Goal: Task Accomplishment & Management: Complete application form

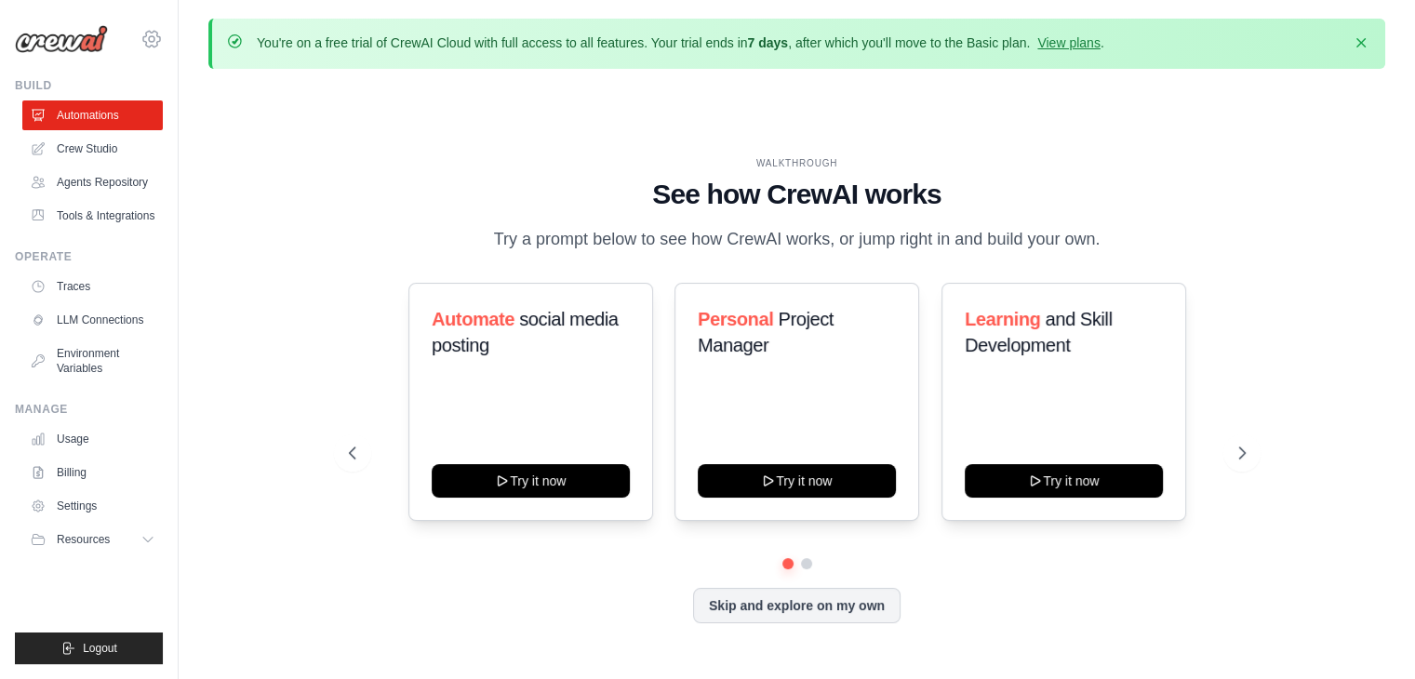
click at [153, 44] on icon at bounding box center [151, 39] width 22 height 22
click at [511, 143] on div "WALKTHROUGH See how [PERSON_NAME] works Try a prompt below to see how [PERSON_N…" at bounding box center [796, 405] width 1177 height 642
click at [1360, 38] on icon "button" at bounding box center [1361, 42] width 19 height 19
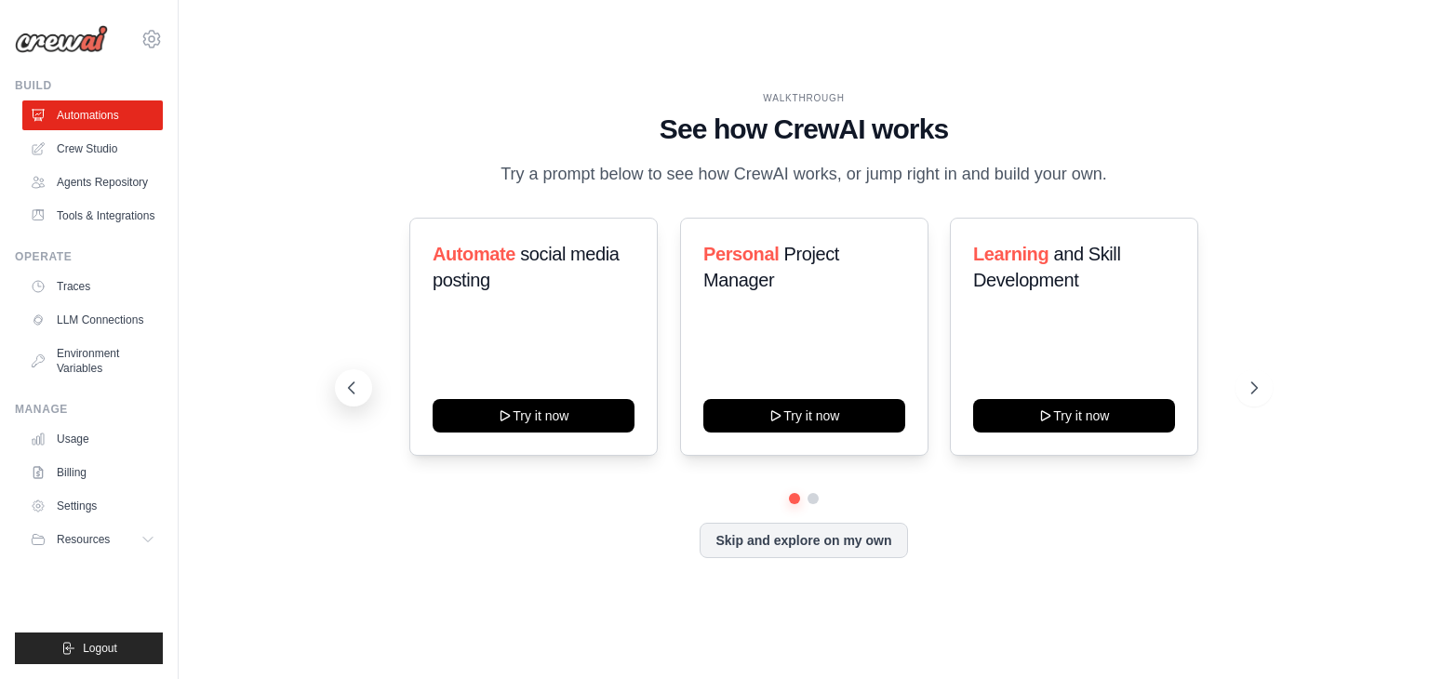
click at [344, 384] on icon at bounding box center [351, 388] width 19 height 19
click at [1243, 386] on button at bounding box center [1253, 387] width 37 height 37
click at [1250, 404] on button at bounding box center [1253, 387] width 37 height 37
click at [107, 326] on link "LLM Connections" at bounding box center [94, 320] width 140 height 30
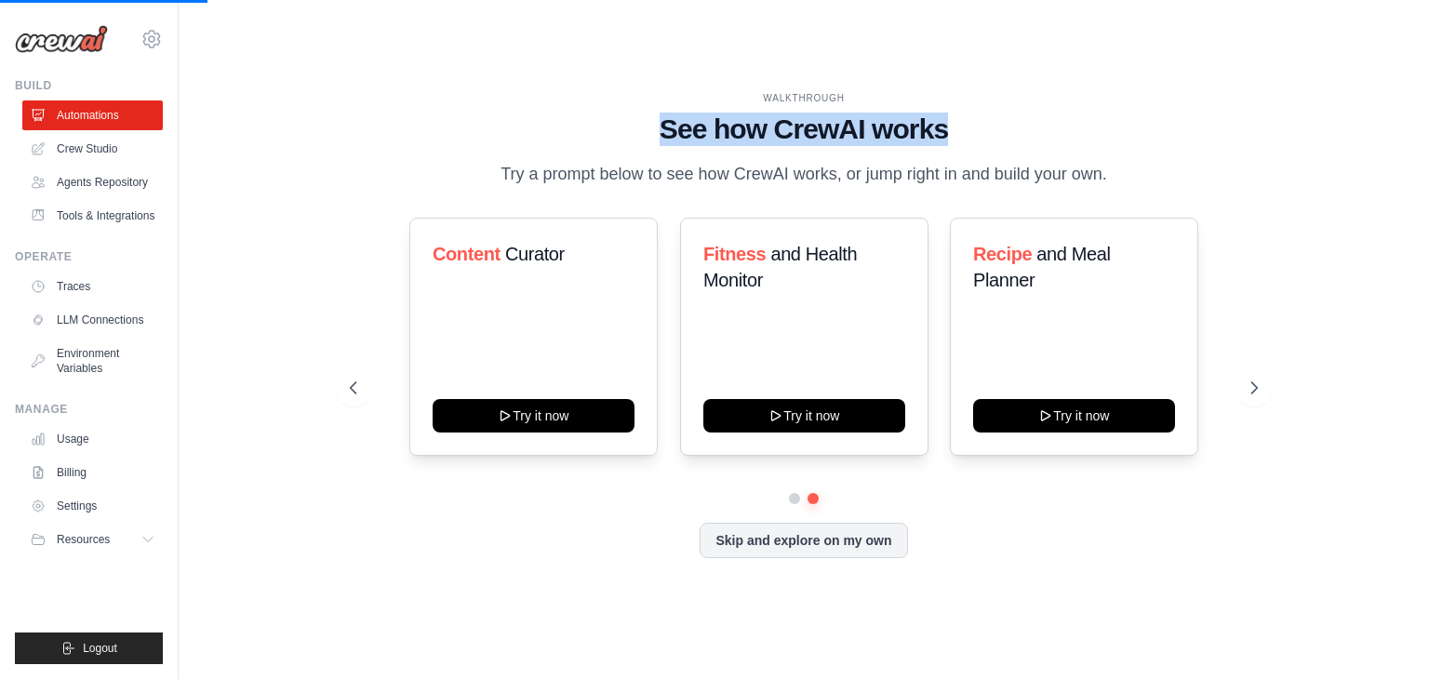
drag, startPoint x: 659, startPoint y: 136, endPoint x: 967, endPoint y: 128, distance: 308.9
click at [967, 128] on h1 "See how CrewAI works" at bounding box center [804, 129] width 908 height 33
drag, startPoint x: 757, startPoint y: 91, endPoint x: 1105, endPoint y: 158, distance: 354.3
click at [1105, 158] on div "WALKTHROUGH See how [PERSON_NAME] works Try a prompt below to see how [PERSON_N…" at bounding box center [804, 139] width 908 height 97
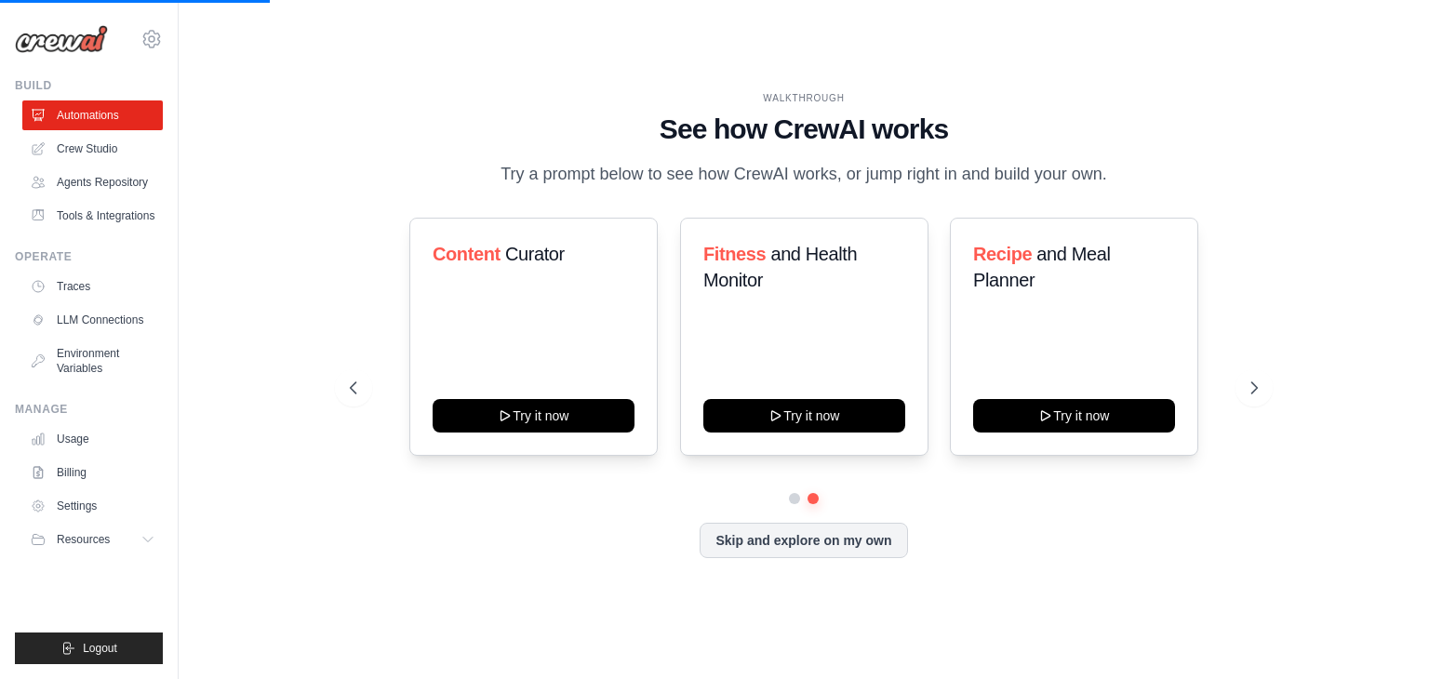
click at [1105, 158] on div "WALKTHROUGH See how [PERSON_NAME] works Try a prompt below to see how [PERSON_N…" at bounding box center [804, 139] width 908 height 97
drag, startPoint x: 1104, startPoint y: 167, endPoint x: 590, endPoint y: 45, distance: 528.6
click at [590, 45] on div "WALKTHROUGH See how [PERSON_NAME] works Try a prompt below to see how [PERSON_N…" at bounding box center [803, 340] width 1191 height 642
click at [134, 536] on button "Resources" at bounding box center [94, 540] width 140 height 30
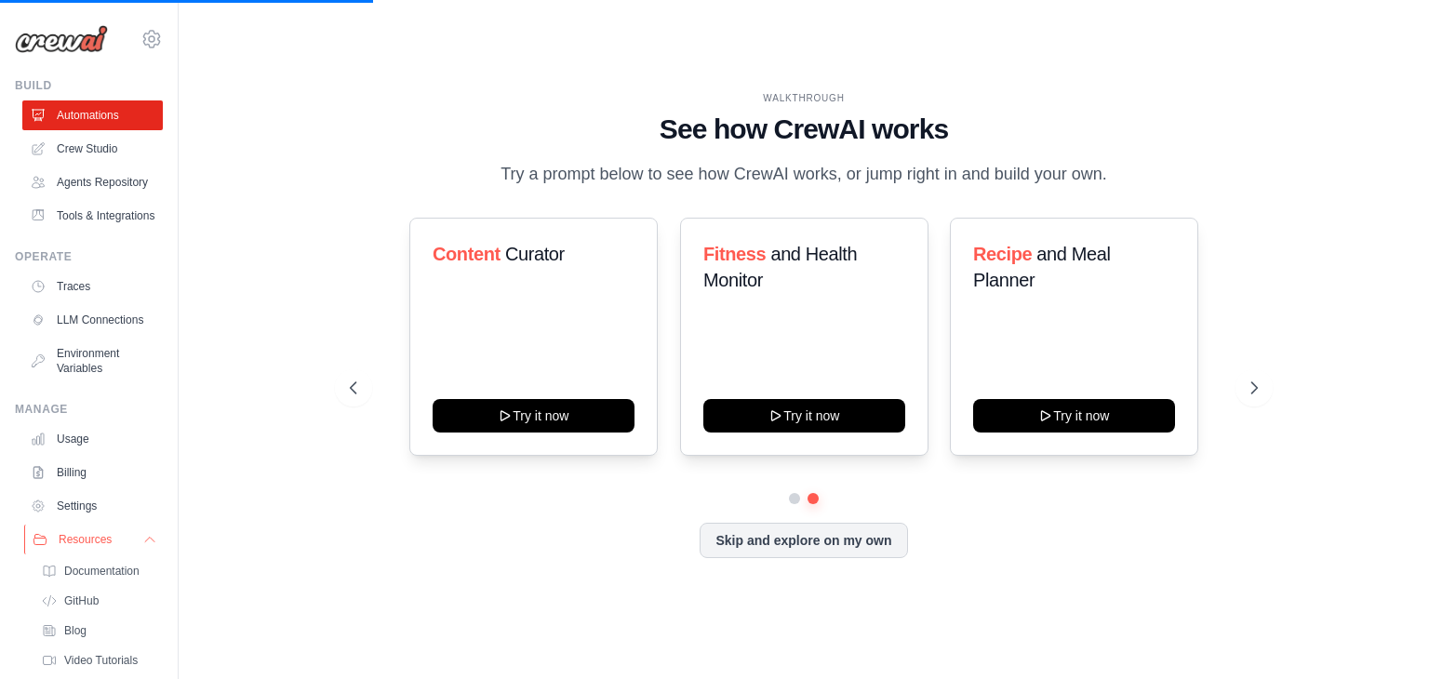
scroll to position [104, 0]
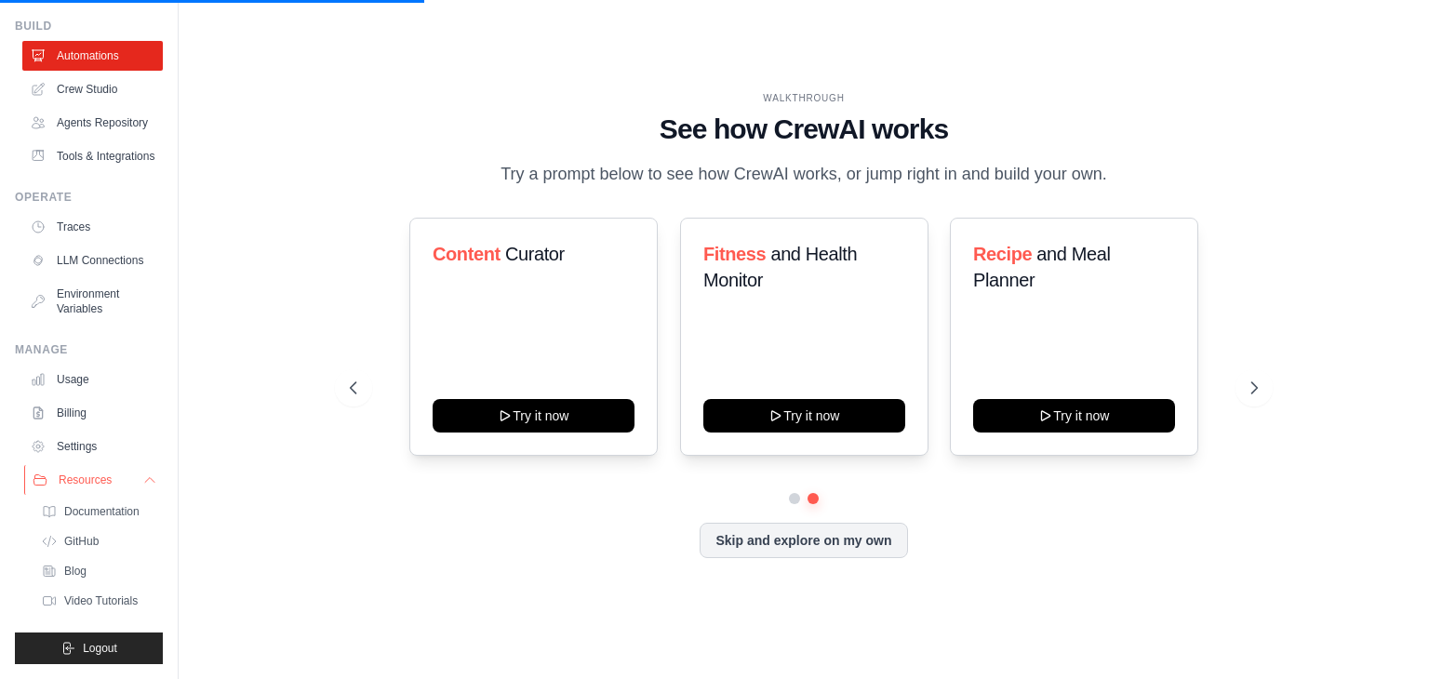
click at [142, 481] on icon at bounding box center [149, 480] width 15 height 15
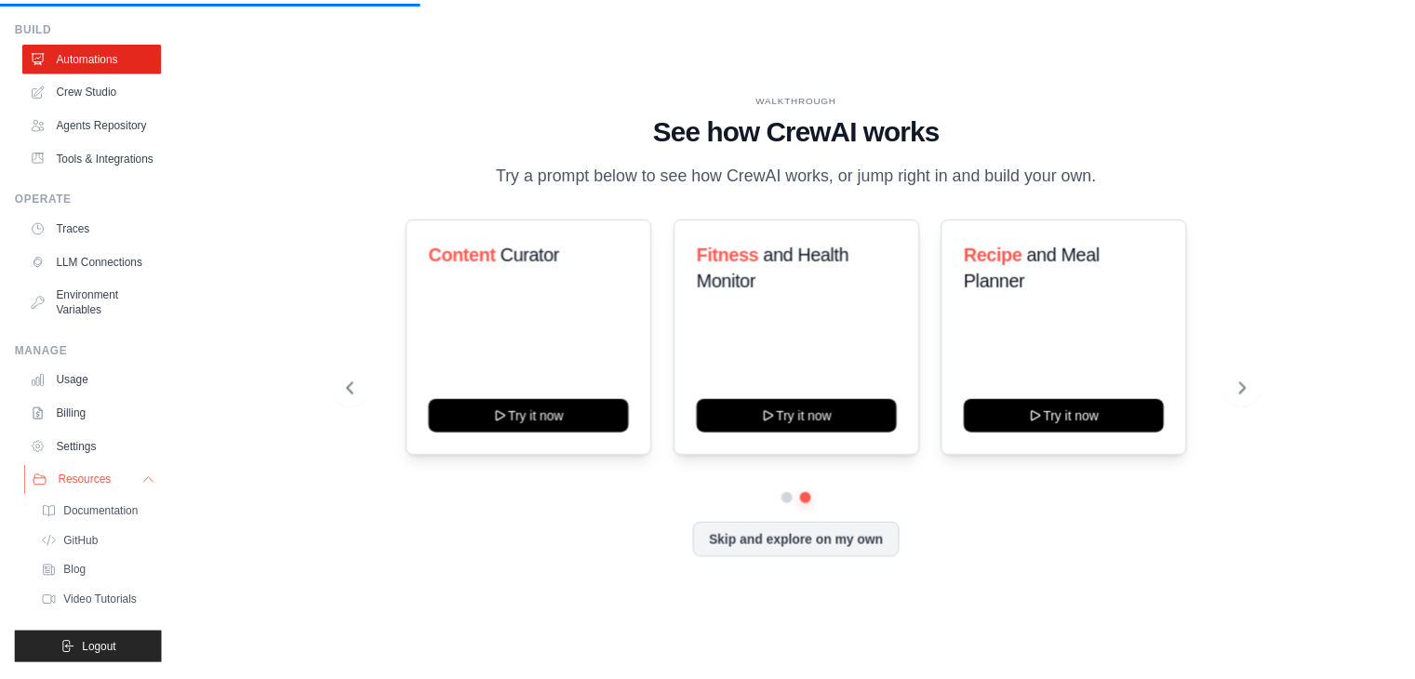
scroll to position [0, 0]
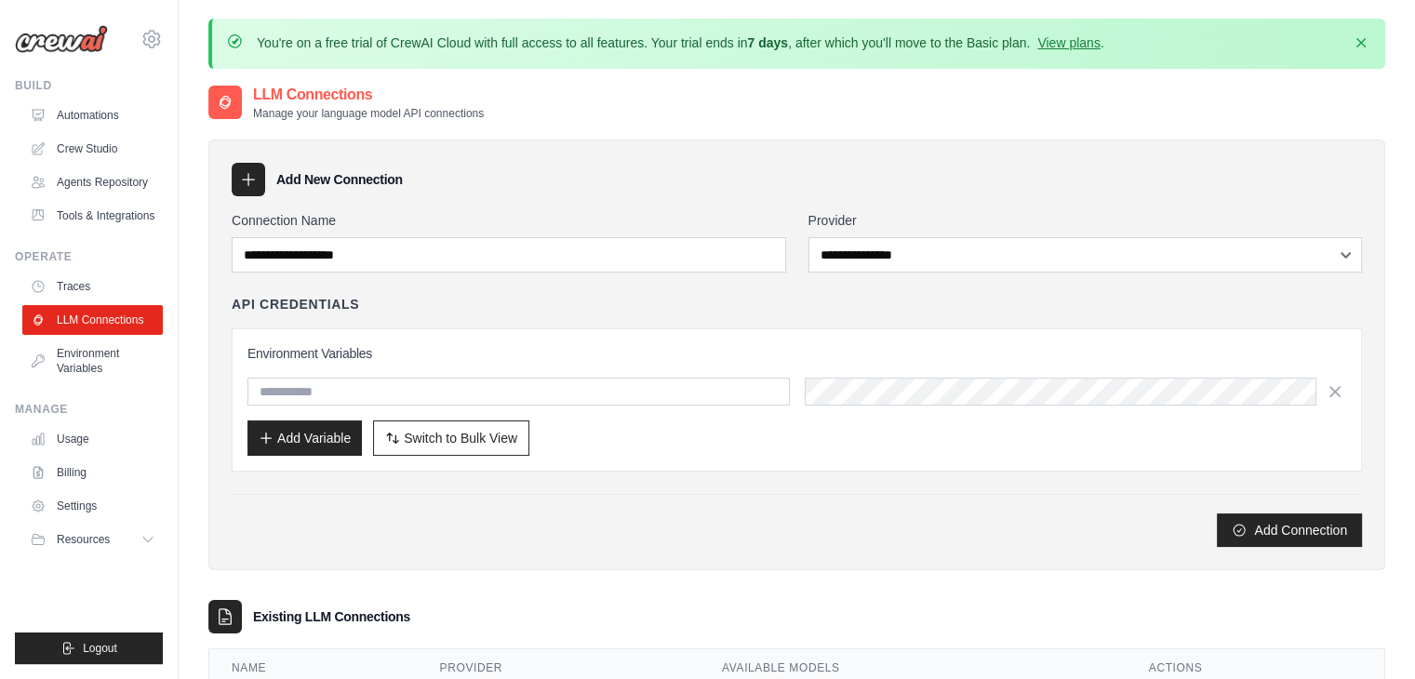
click at [257, 193] on div at bounding box center [248, 179] width 33 height 33
click at [424, 180] on div "Add New Connection" at bounding box center [797, 179] width 1130 height 33
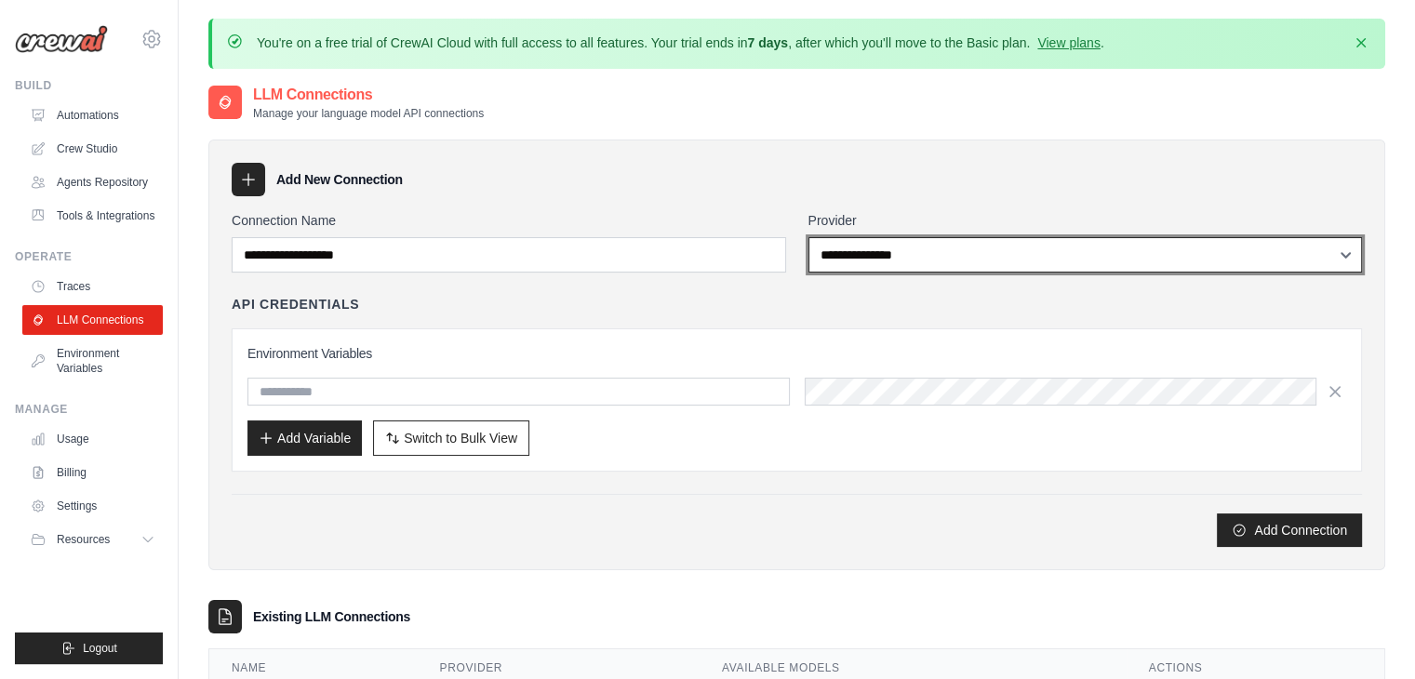
click at [899, 250] on select "**********" at bounding box center [1085, 254] width 554 height 35
click at [808, 237] on select "**********" at bounding box center [1085, 254] width 554 height 35
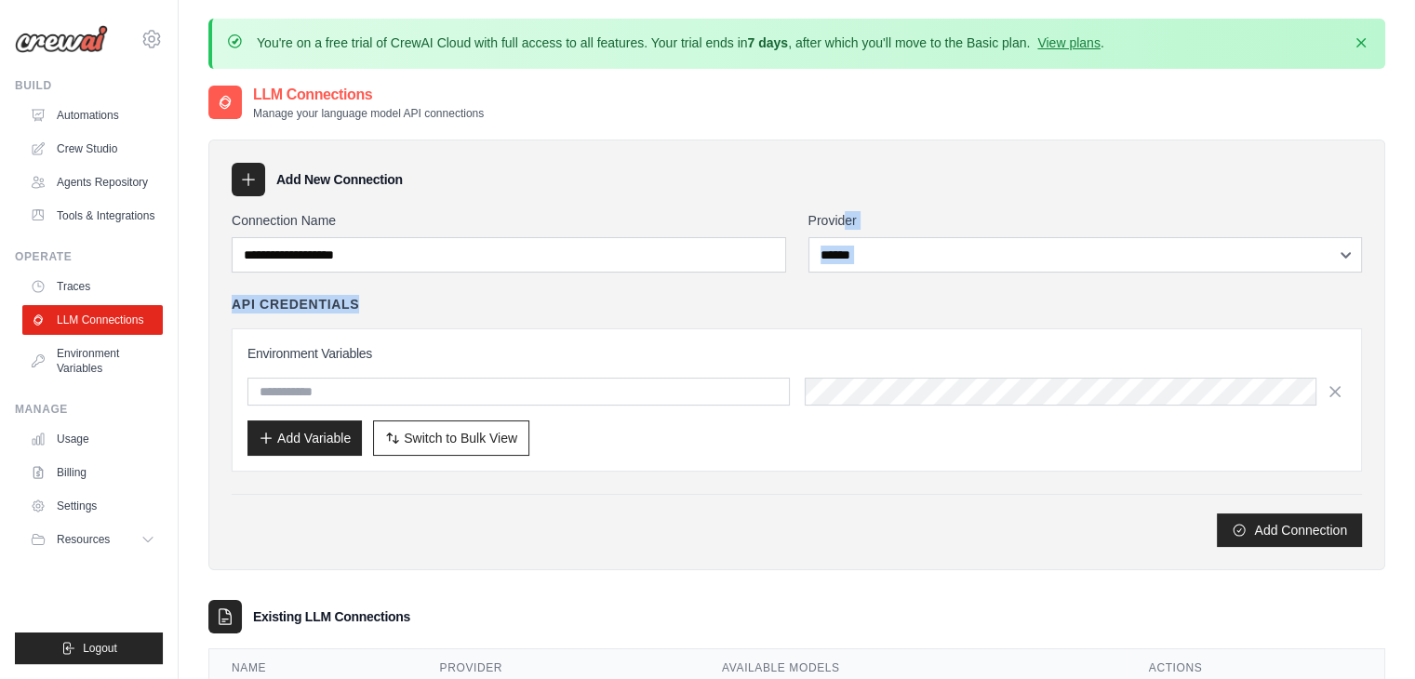
drag, startPoint x: 848, startPoint y: 287, endPoint x: 846, endPoint y: 224, distance: 63.3
click at [846, 224] on div "**********" at bounding box center [797, 379] width 1130 height 336
click at [846, 224] on label "Provider" at bounding box center [1085, 220] width 554 height 19
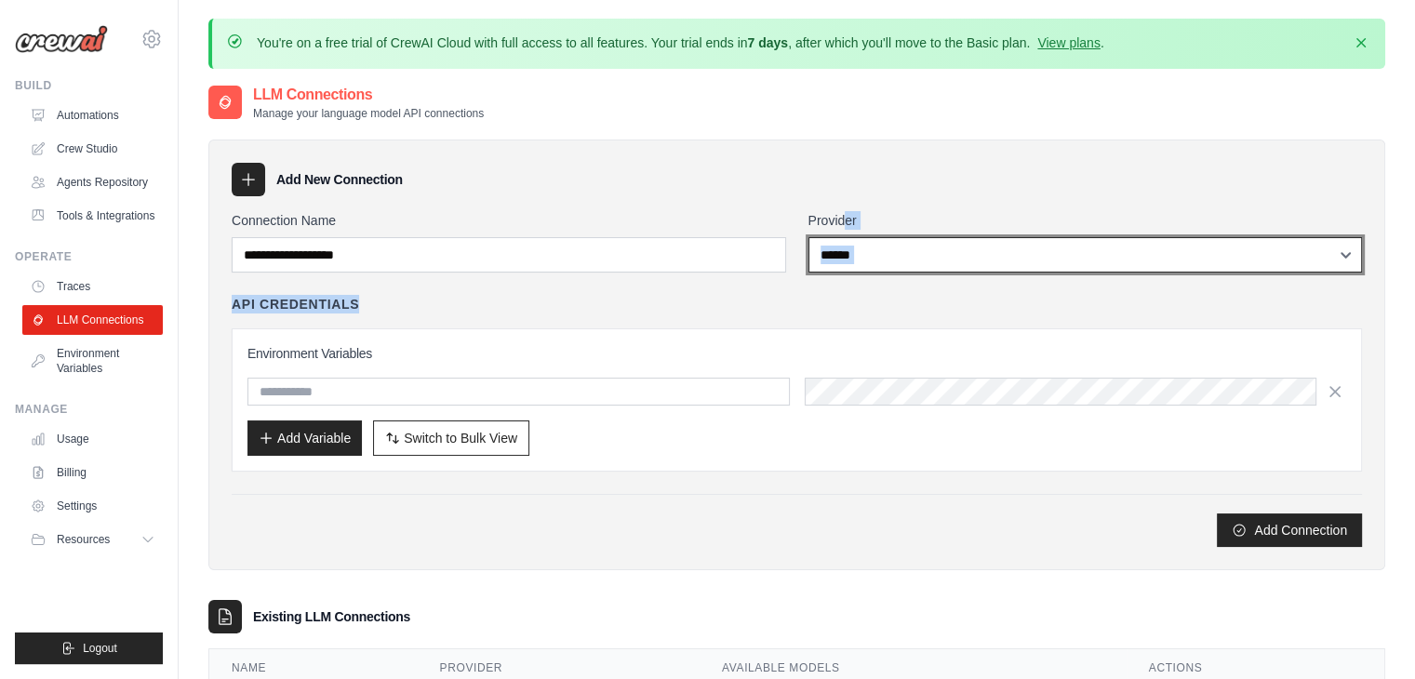
click at [846, 237] on select "**********" at bounding box center [1085, 254] width 554 height 35
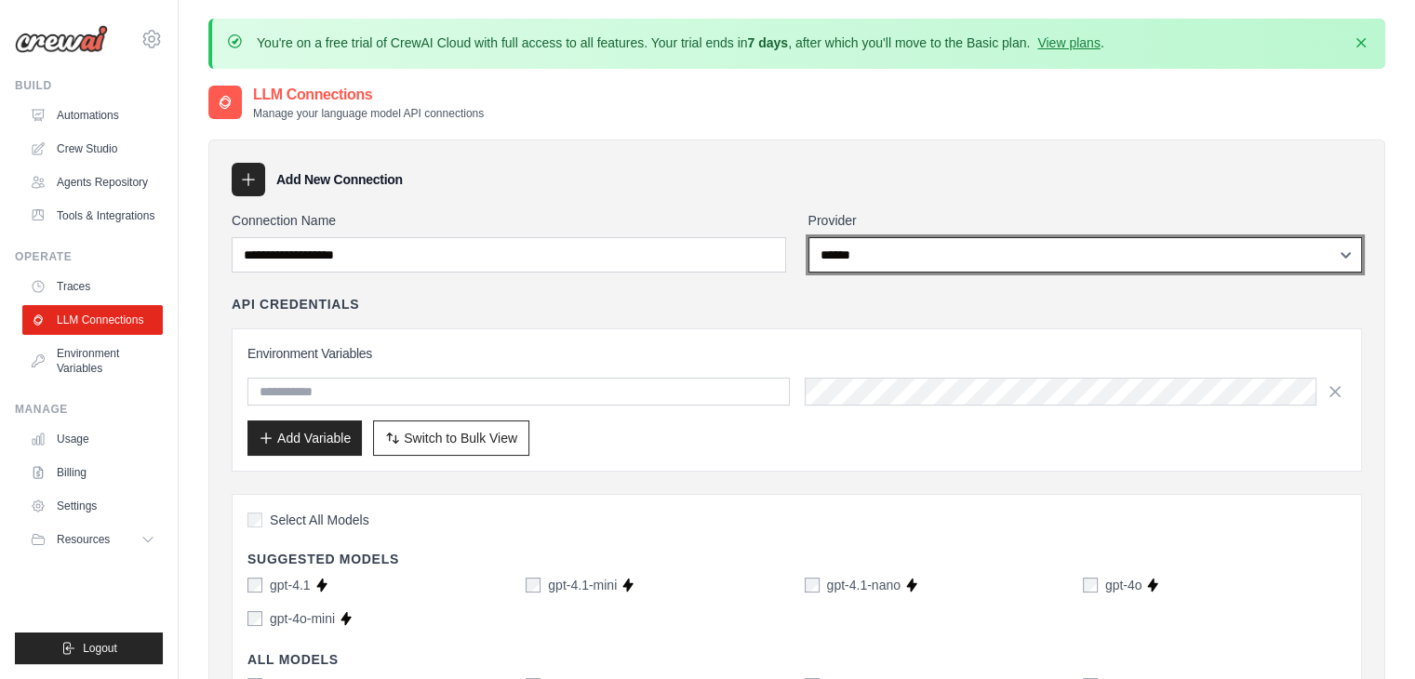
click at [874, 241] on select "**********" at bounding box center [1085, 254] width 554 height 35
select select "******"
click at [808, 237] on select "**********" at bounding box center [1085, 254] width 554 height 35
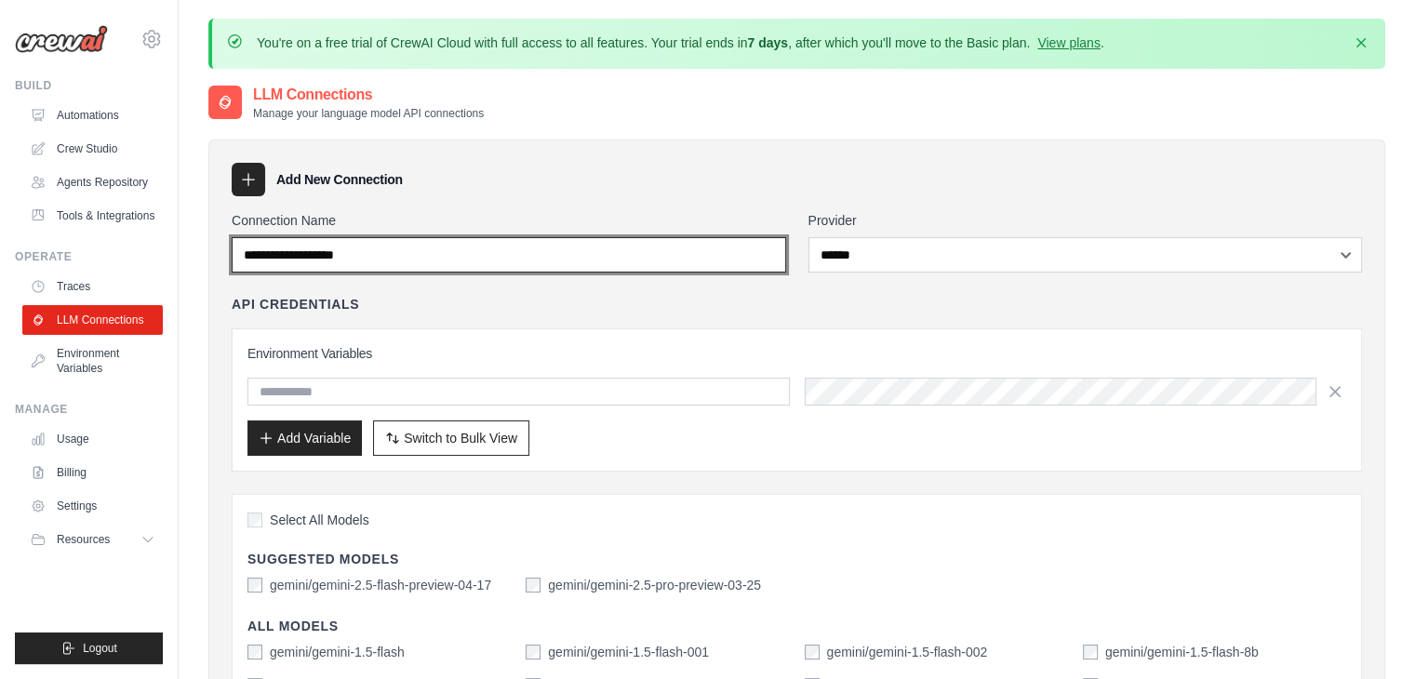
click at [339, 254] on input "Connection Name" at bounding box center [509, 254] width 554 height 35
drag, startPoint x: 400, startPoint y: 251, endPoint x: 0, endPoint y: 265, distance: 400.2
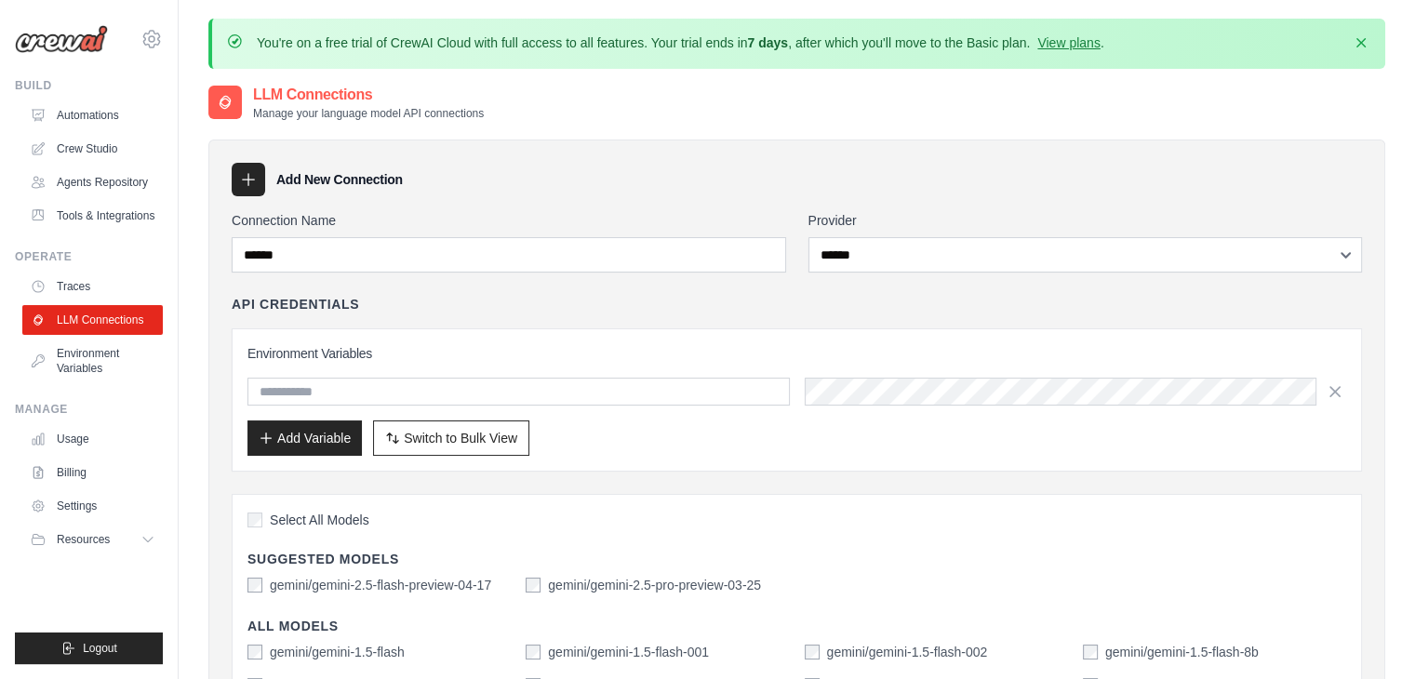
click at [470, 337] on div "Environment Variables Add Variable Switch to Bulk View Switch to Table View" at bounding box center [797, 399] width 1130 height 143
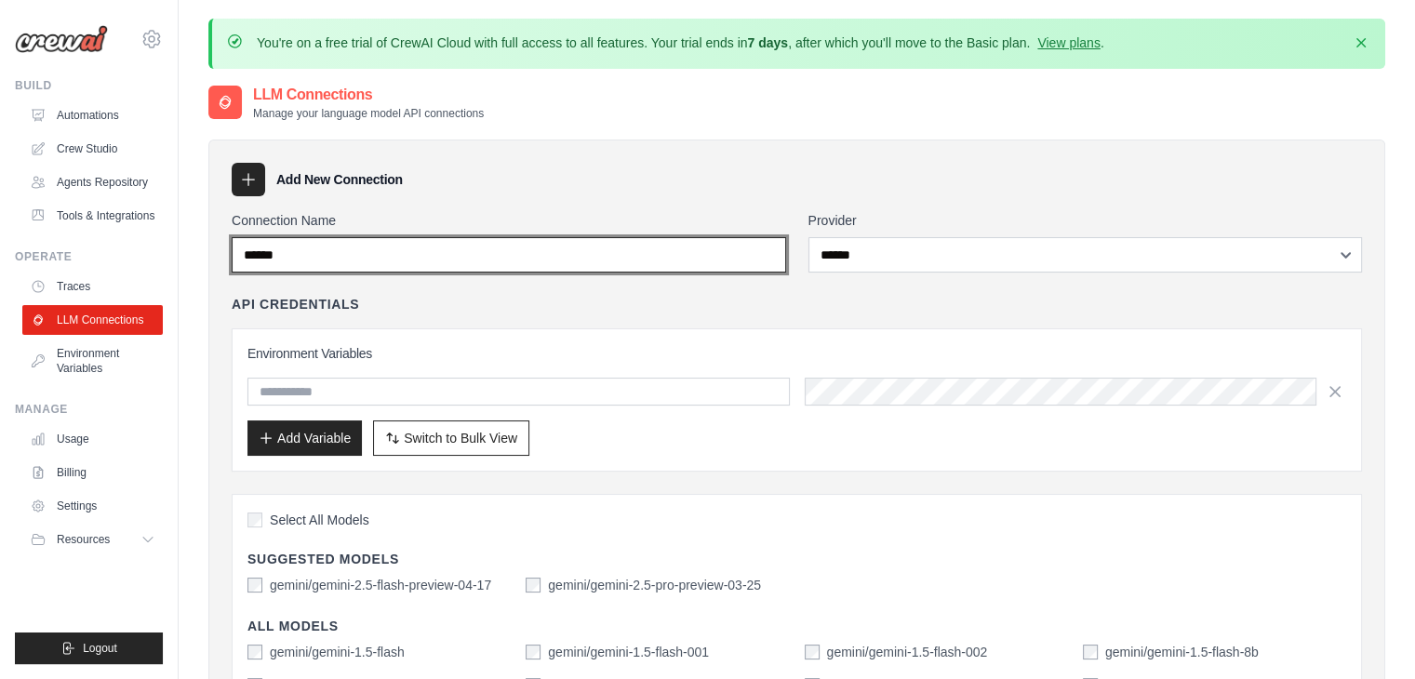
click at [273, 253] on input "******" at bounding box center [509, 254] width 554 height 35
click at [335, 255] on input "******" at bounding box center [509, 254] width 554 height 35
type input "******"
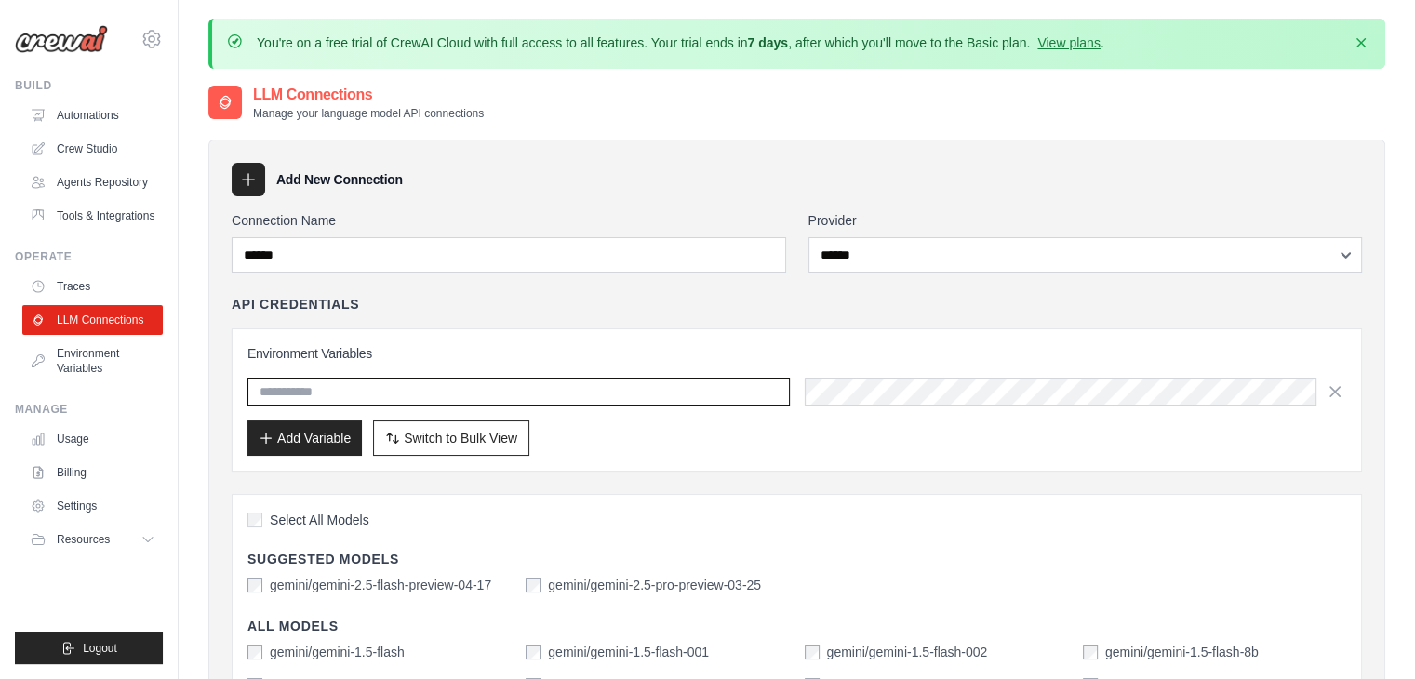
click at [487, 394] on input "text" at bounding box center [518, 392] width 542 height 28
click at [475, 383] on input "text" at bounding box center [518, 392] width 542 height 28
type input "*"
paste input "**********"
type input "**********"
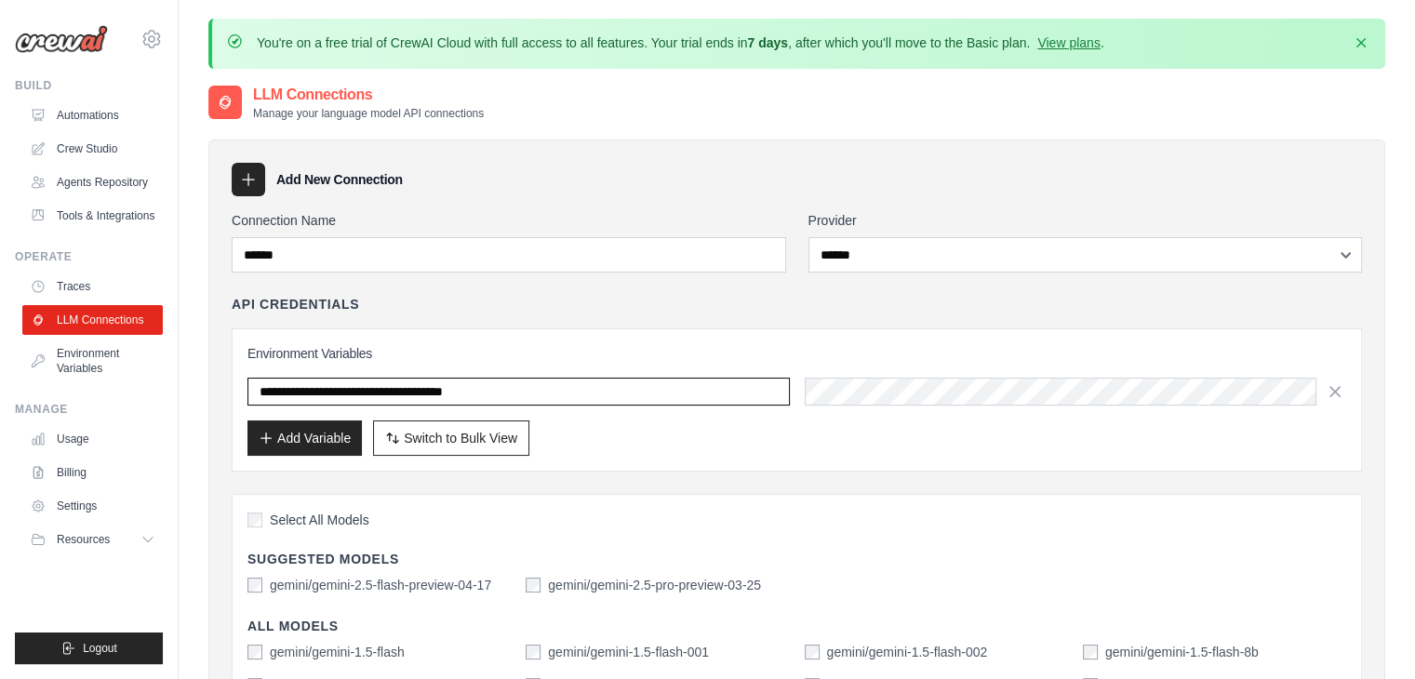
drag, startPoint x: 562, startPoint y: 384, endPoint x: 209, endPoint y: 385, distance: 352.5
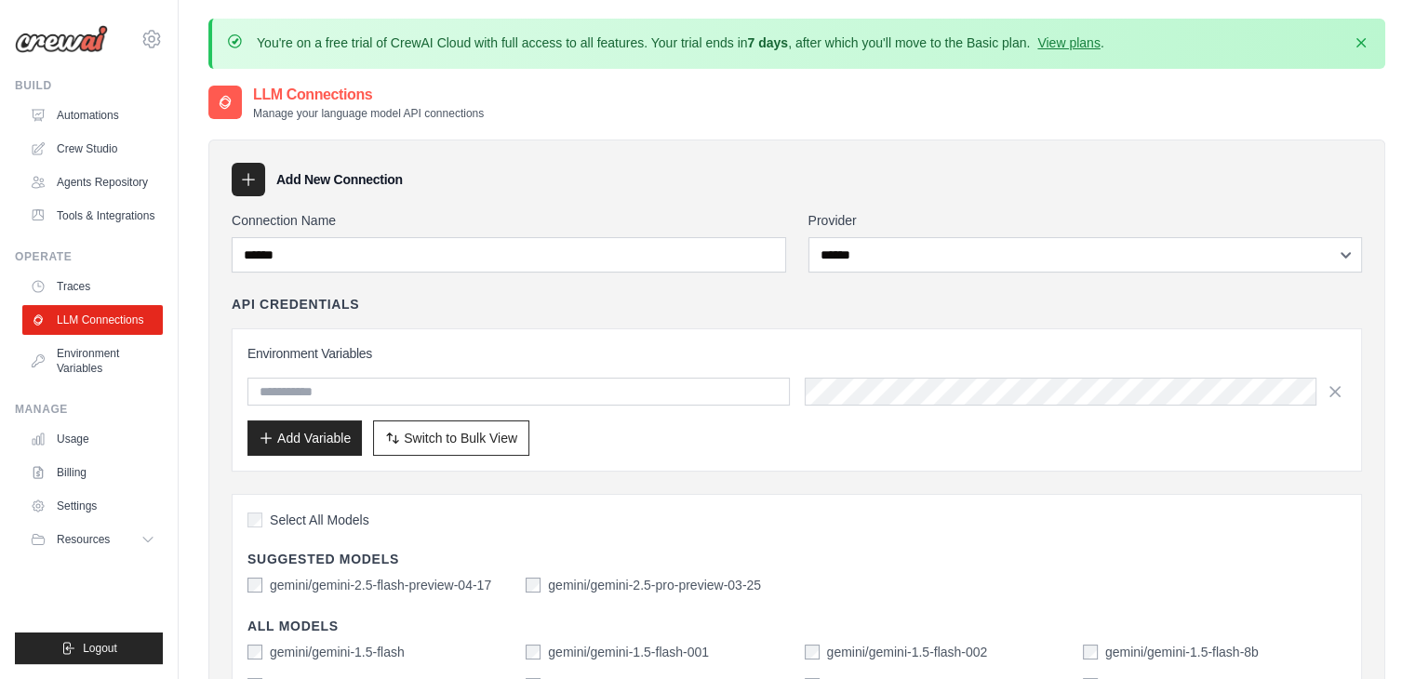
click at [298, 518] on span "Select All Models" at bounding box center [320, 520] width 100 height 19
click at [281, 185] on h3 "Add New Connection" at bounding box center [339, 179] width 127 height 19
drag, startPoint x: 281, startPoint y: 185, endPoint x: 427, endPoint y: 180, distance: 146.1
click at [427, 180] on div "Add New Connection" at bounding box center [797, 179] width 1130 height 33
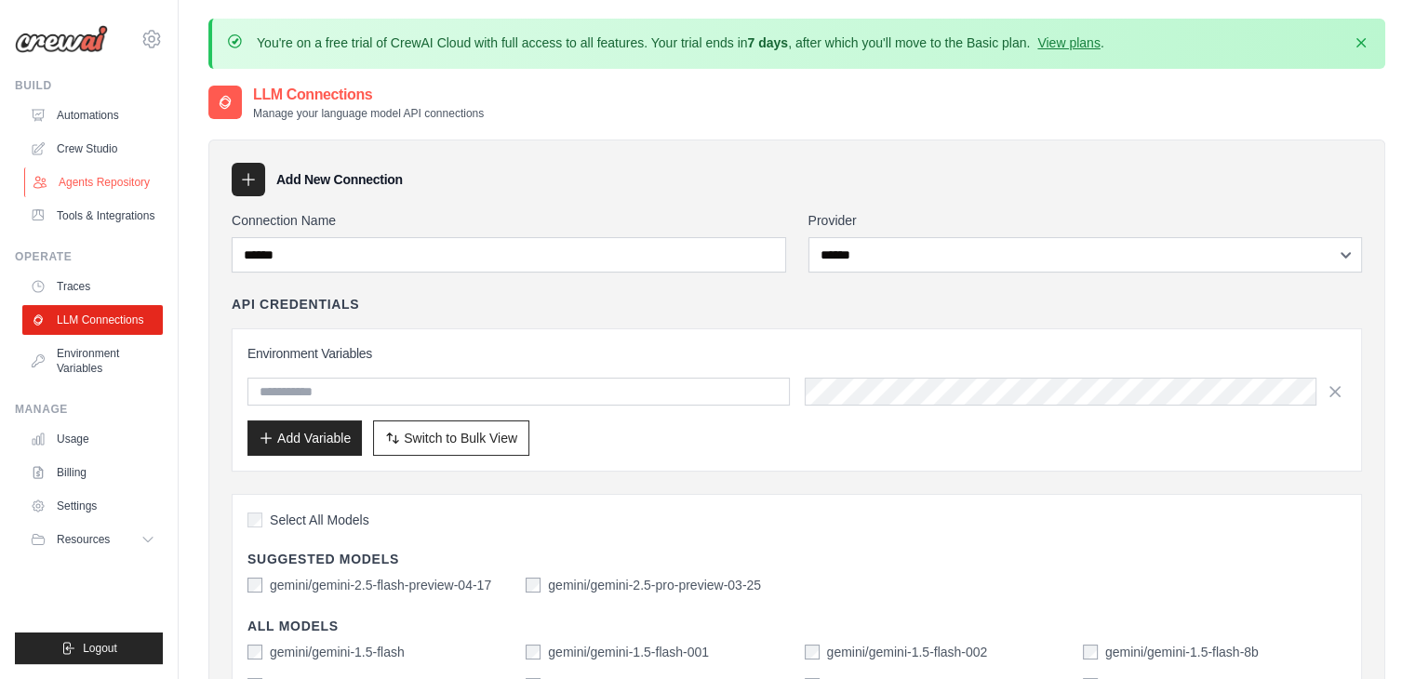
drag, startPoint x: 427, startPoint y: 180, endPoint x: 126, endPoint y: 176, distance: 301.4
click at [173, 32] on div "[EMAIL_ADDRESS][DOMAIN_NAME] Settings Build Automations" at bounding box center [89, 339] width 179 height 679
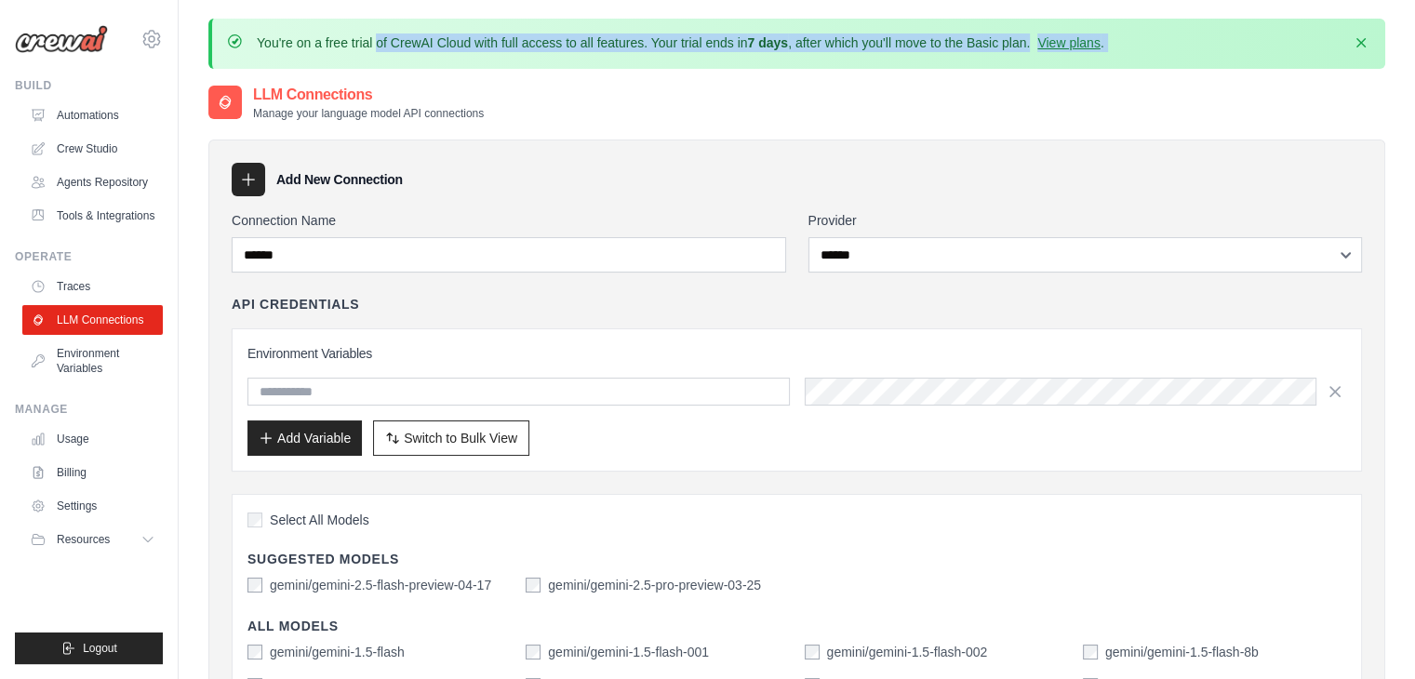
drag, startPoint x: 211, startPoint y: 33, endPoint x: 1233, endPoint y: 41, distance: 1022.3
click at [1233, 41] on div "You're on a free trial of CrewAI Cloud with full access to all features. Your t…" at bounding box center [796, 44] width 1177 height 50
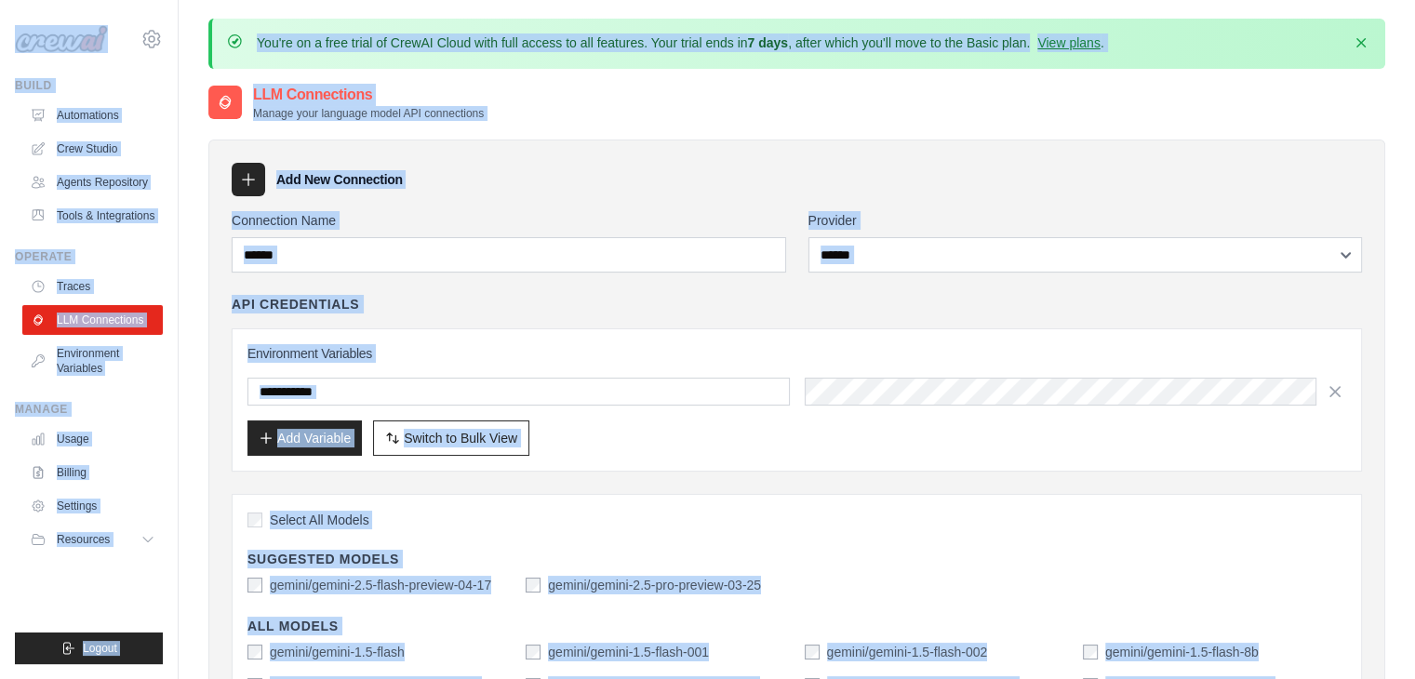
drag, startPoint x: 0, startPoint y: 23, endPoint x: 1366, endPoint y: 712, distance: 1530.0
click at [19, 6] on div "[EMAIL_ADDRESS][DOMAIN_NAME] Settings" at bounding box center [89, 30] width 148 height 60
drag, startPoint x: 19, startPoint y: 6, endPoint x: 1325, endPoint y: 712, distance: 1484.6
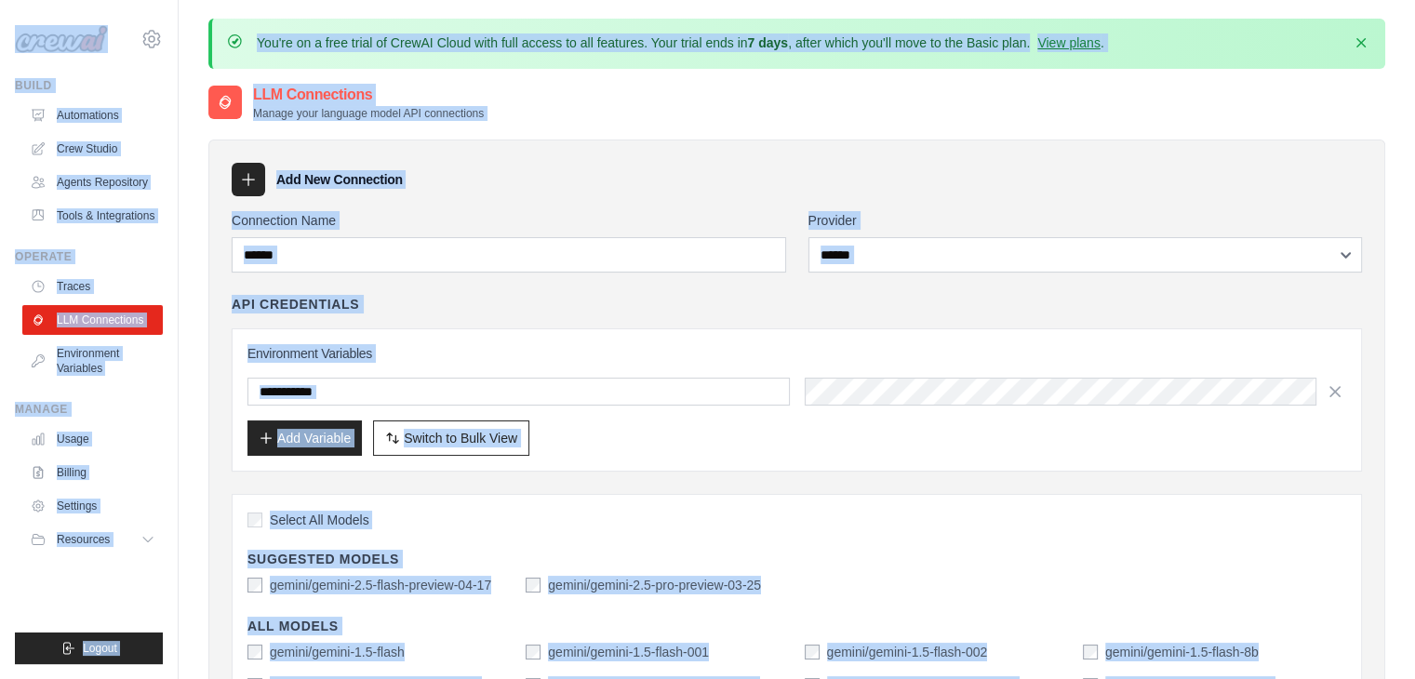
drag, startPoint x: 1370, startPoint y: 652, endPoint x: 2, endPoint y: 6, distance: 1513.3
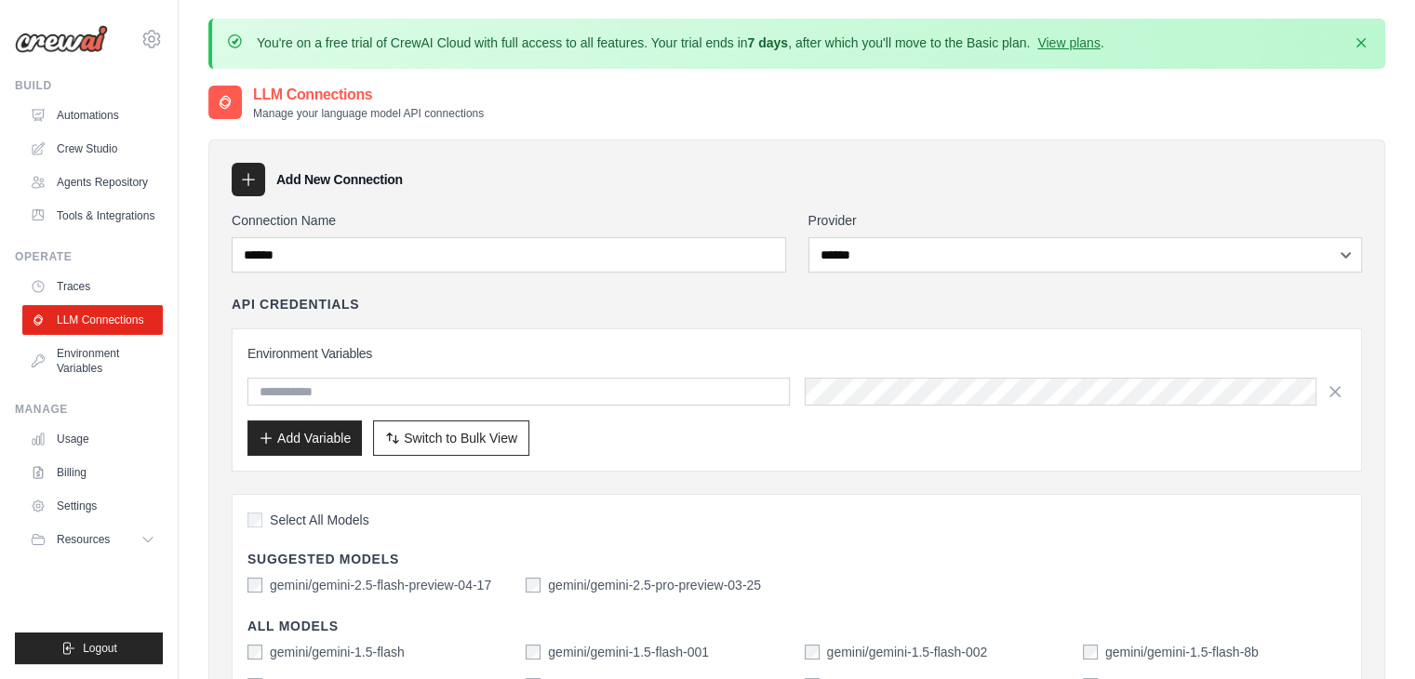
click at [836, 297] on div "API Credentials" at bounding box center [797, 304] width 1130 height 19
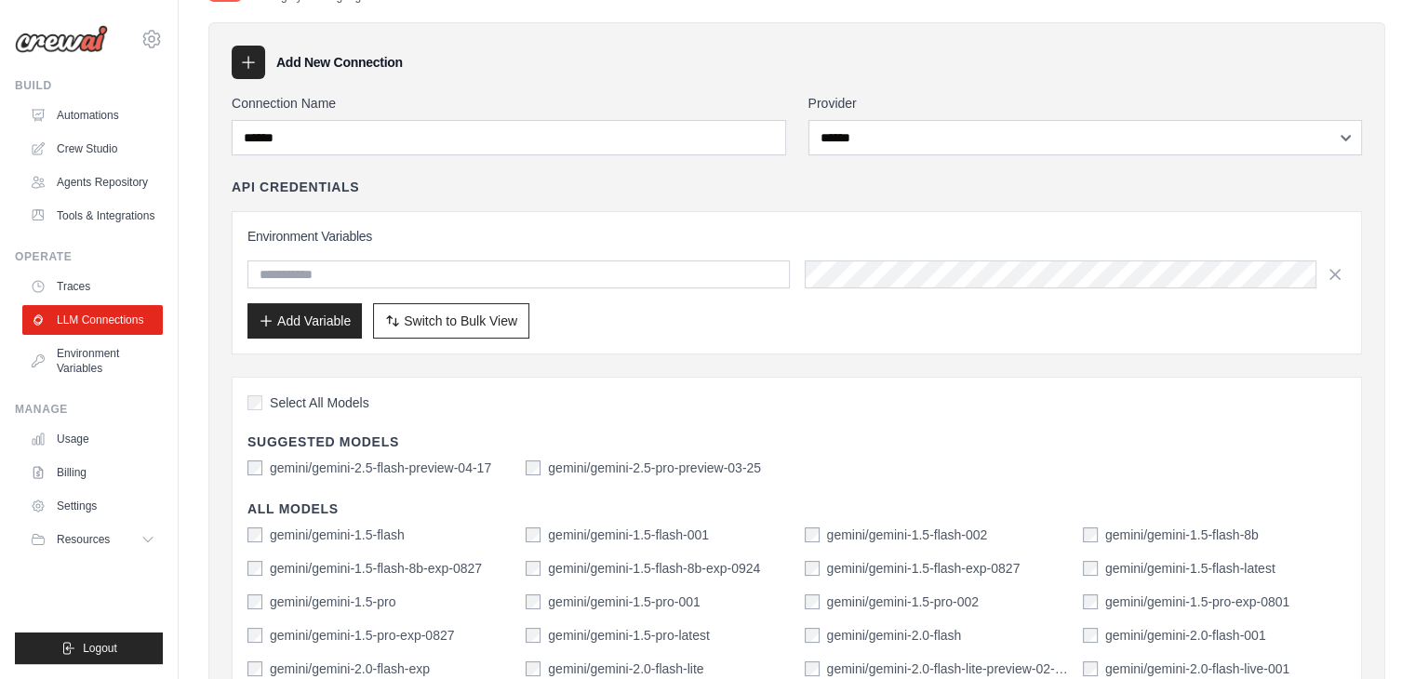
scroll to position [127, 0]
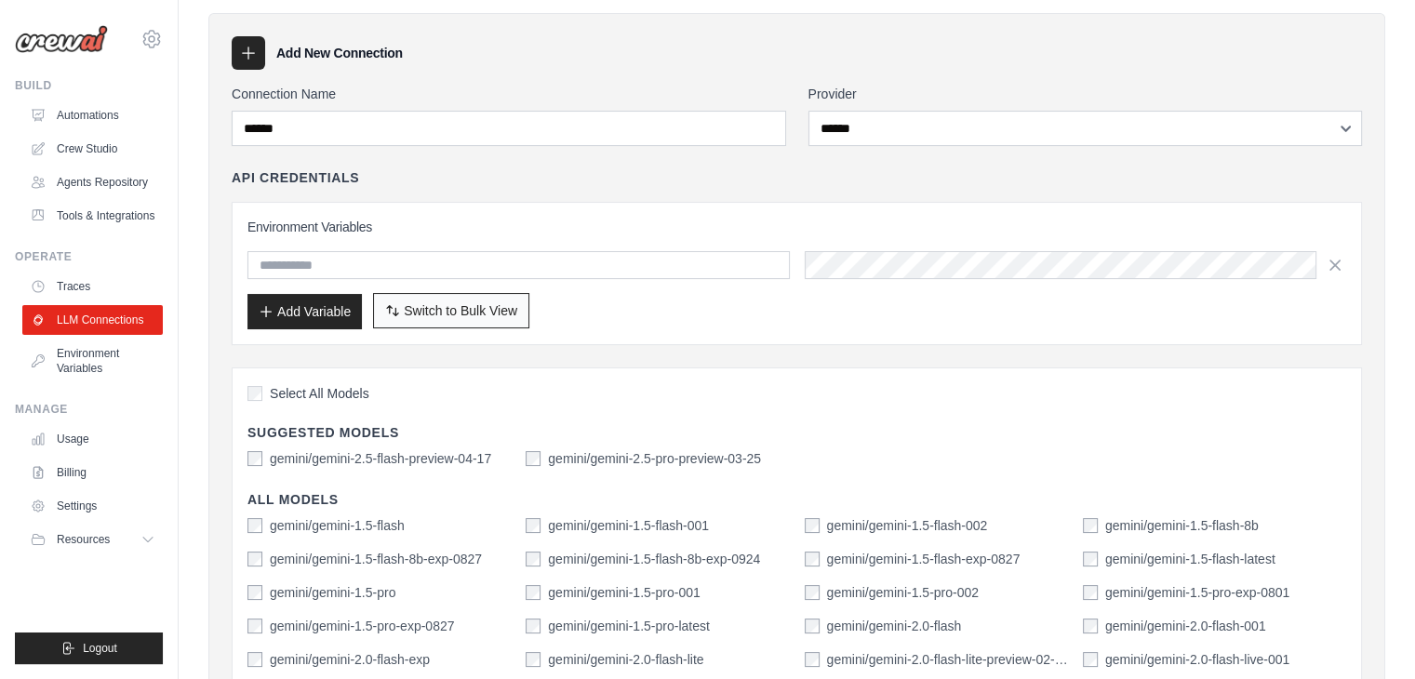
click at [425, 313] on span "Switch to Bulk View" at bounding box center [460, 310] width 113 height 19
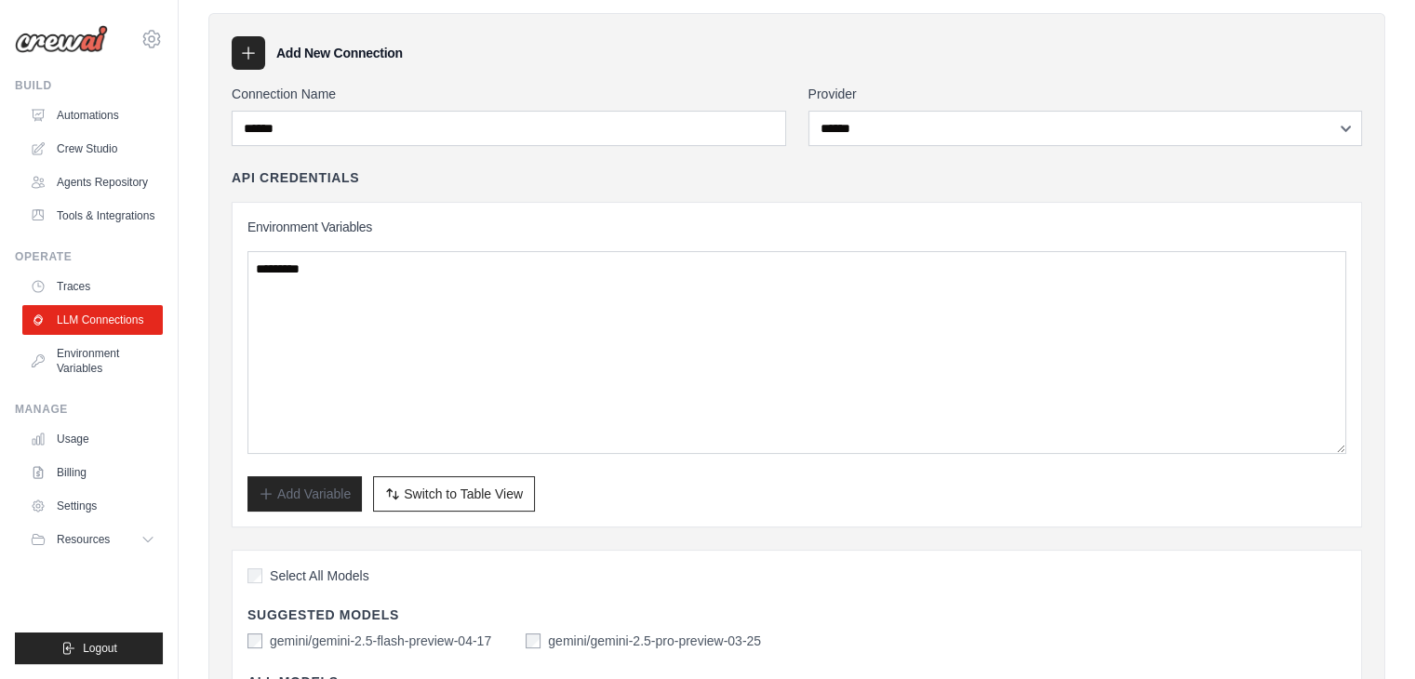
drag, startPoint x: 381, startPoint y: 228, endPoint x: 370, endPoint y: 235, distance: 13.4
click at [370, 235] on div "Environment Variables Add Variable Switch to Bulk View Switch to Table View" at bounding box center [796, 365] width 1099 height 294
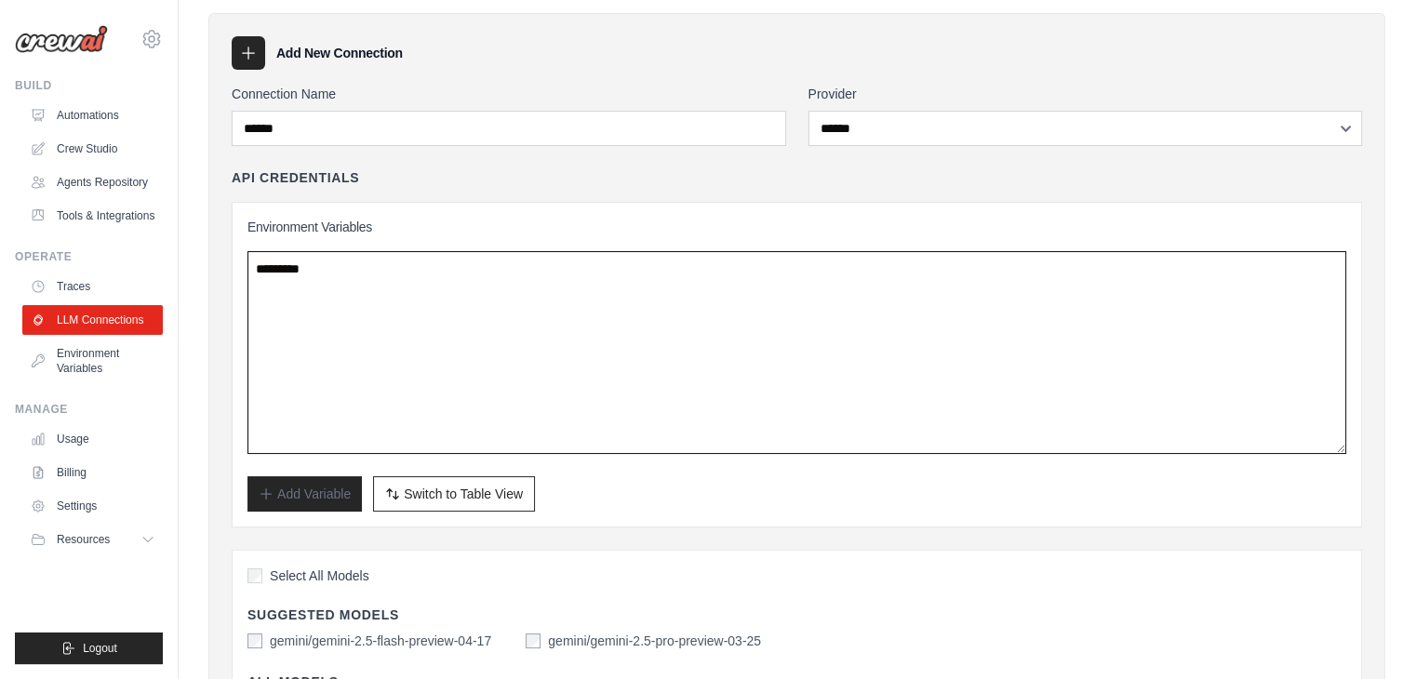
drag, startPoint x: 359, startPoint y: 267, endPoint x: 294, endPoint y: 262, distance: 65.3
click at [294, 262] on textarea at bounding box center [796, 352] width 1099 height 203
drag, startPoint x: 286, startPoint y: 262, endPoint x: 339, endPoint y: 262, distance: 52.1
click at [339, 262] on textarea at bounding box center [796, 352] width 1099 height 203
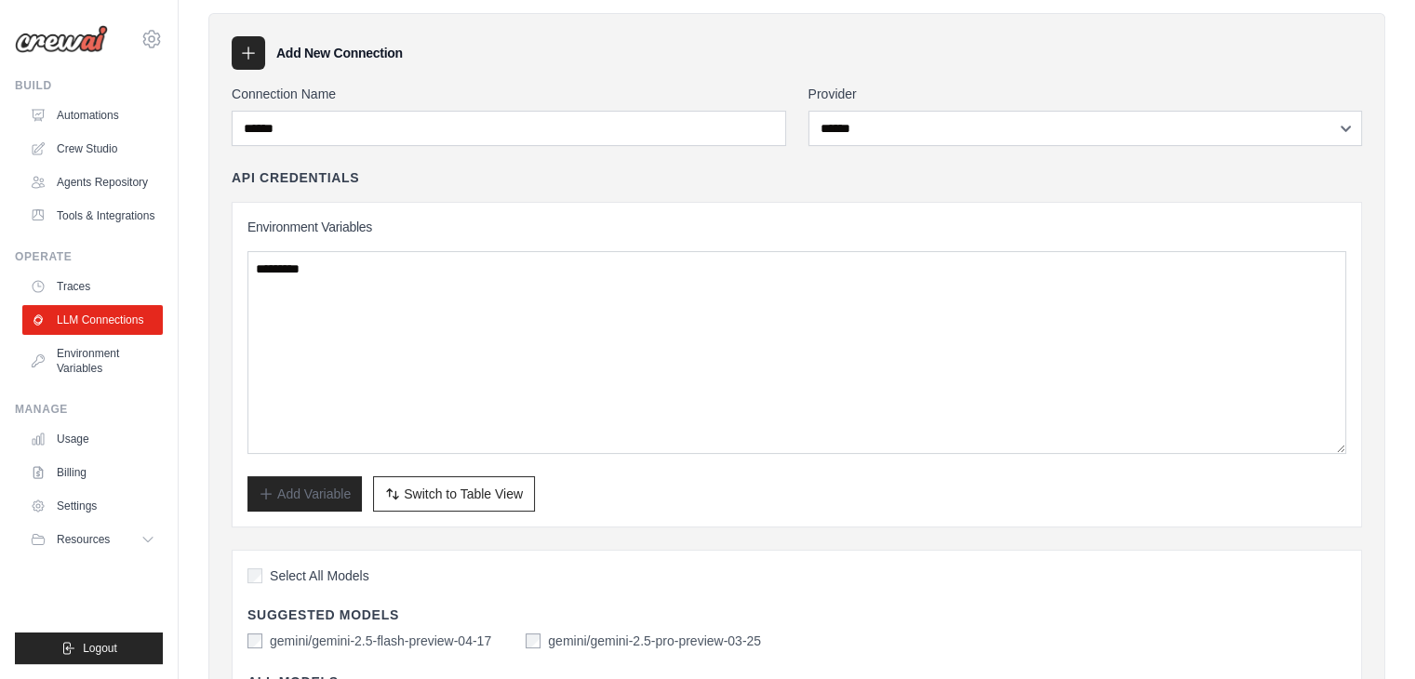
click at [502, 187] on div "API Credentials Environment Variables Add Variable Switch to Bulk View Switch t…" at bounding box center [797, 347] width 1130 height 359
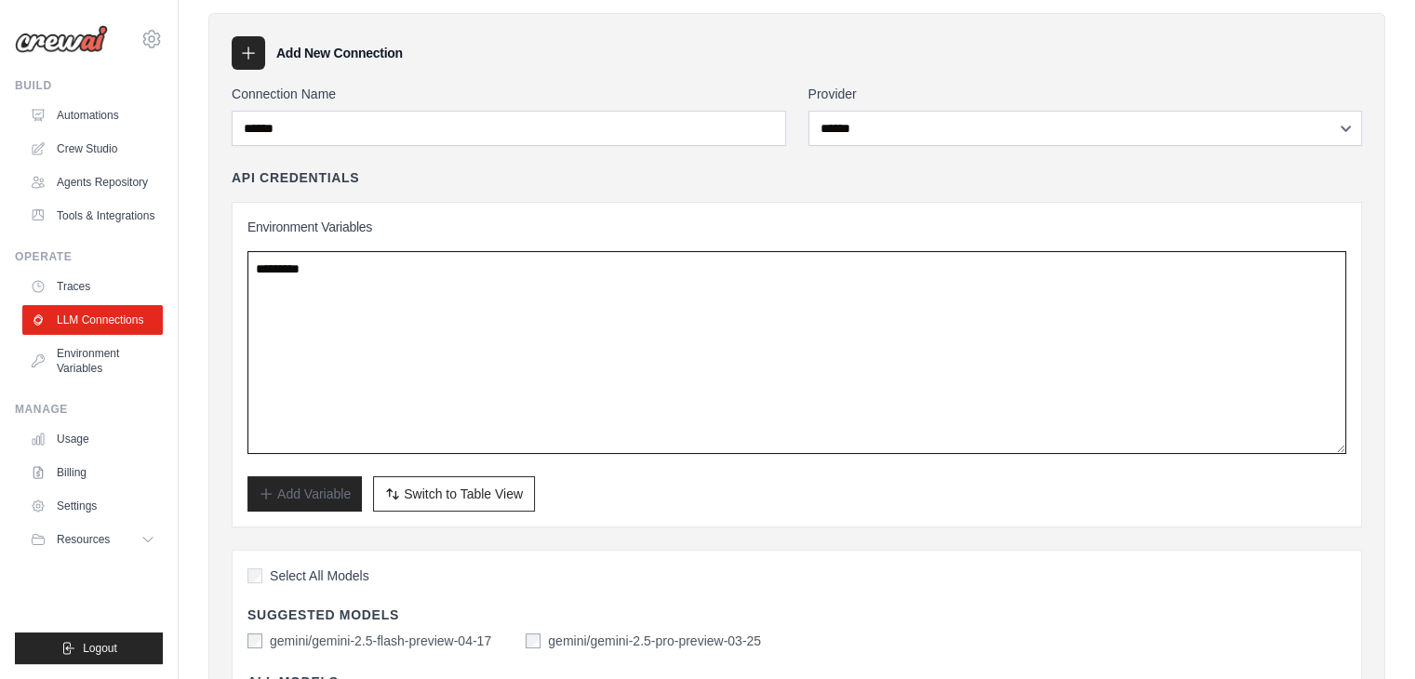
click at [415, 356] on textarea at bounding box center [796, 352] width 1099 height 203
